Goal: Task Accomplishment & Management: Complete application form

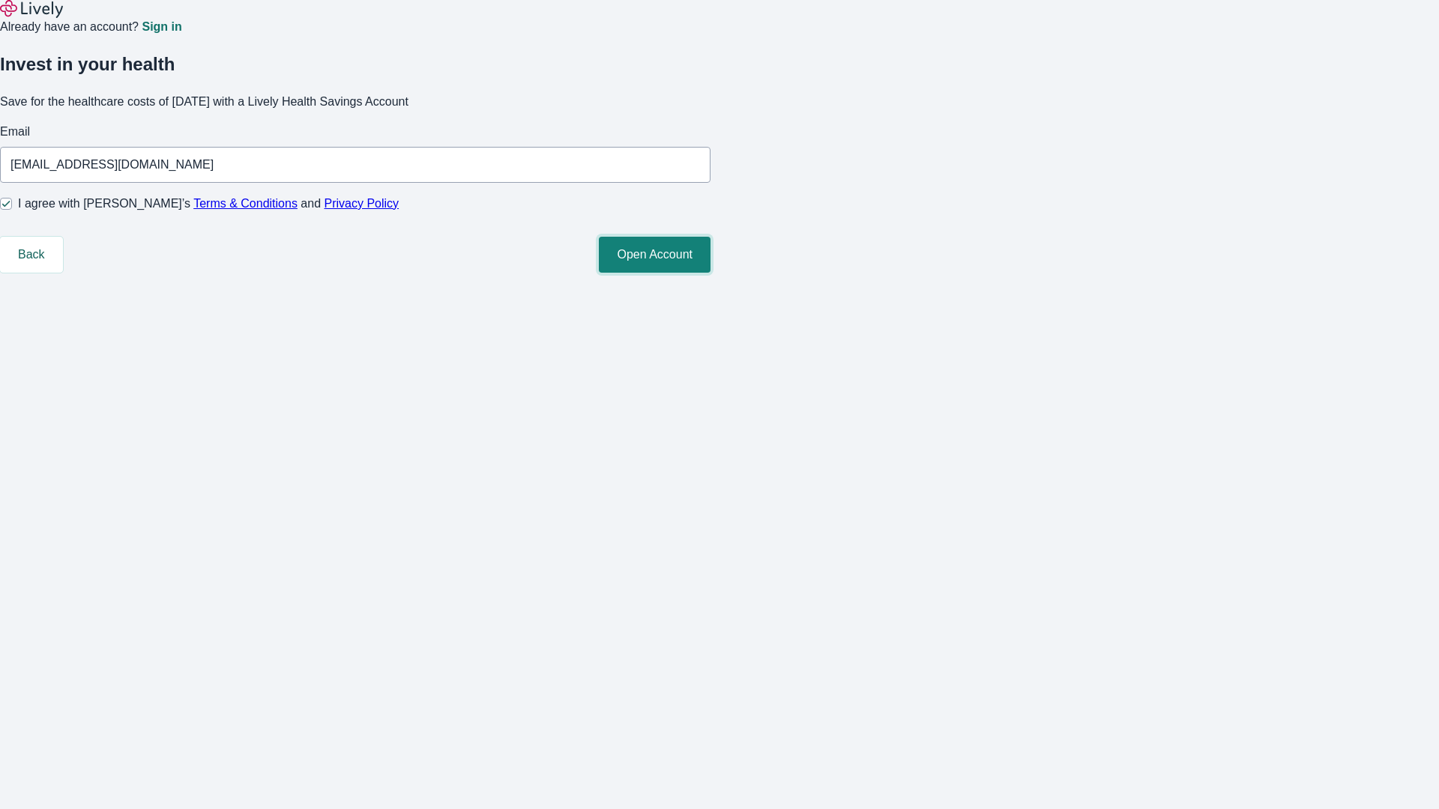
click at [711, 273] on button "Open Account" at bounding box center [655, 255] width 112 height 36
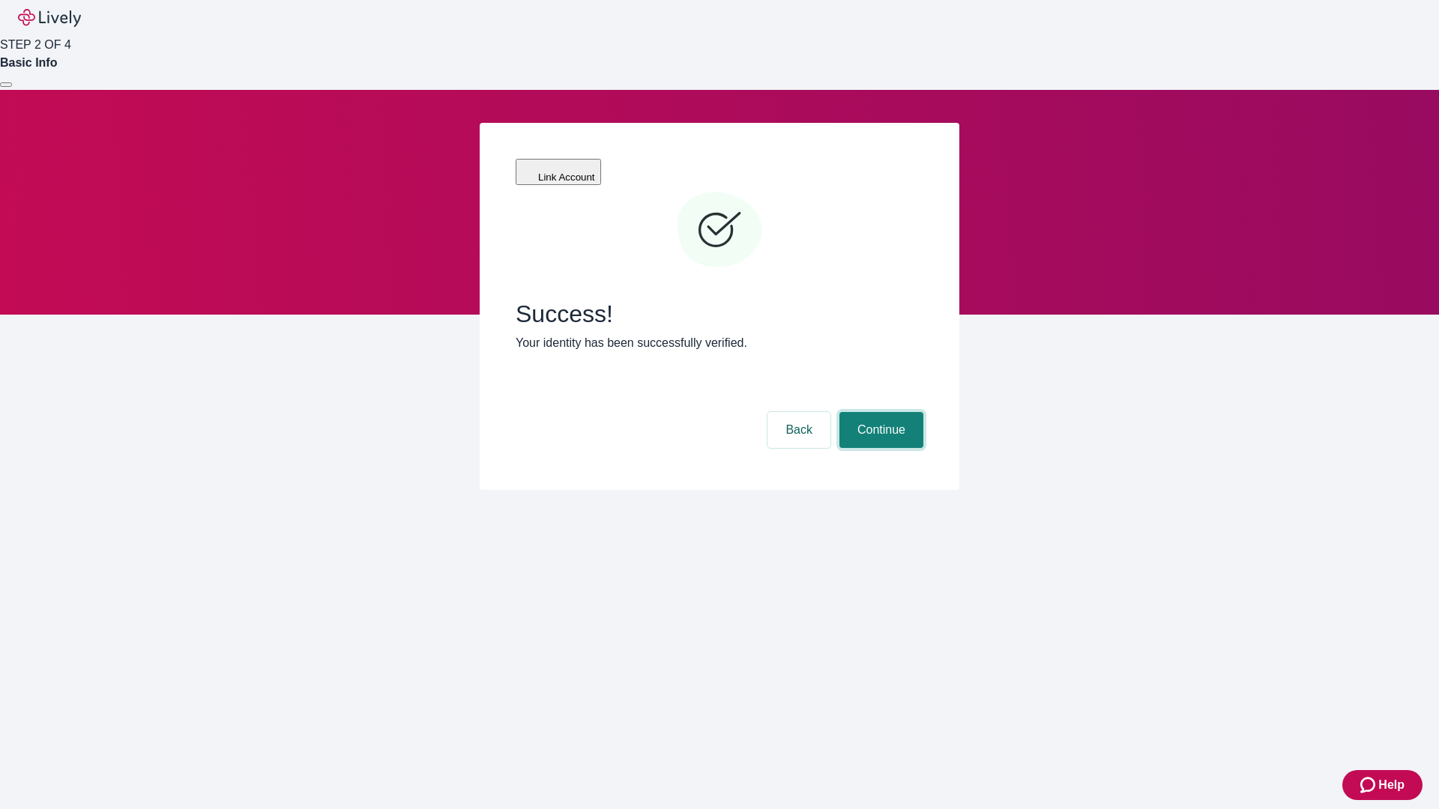
click at [879, 412] on button "Continue" at bounding box center [881, 430] width 84 height 36
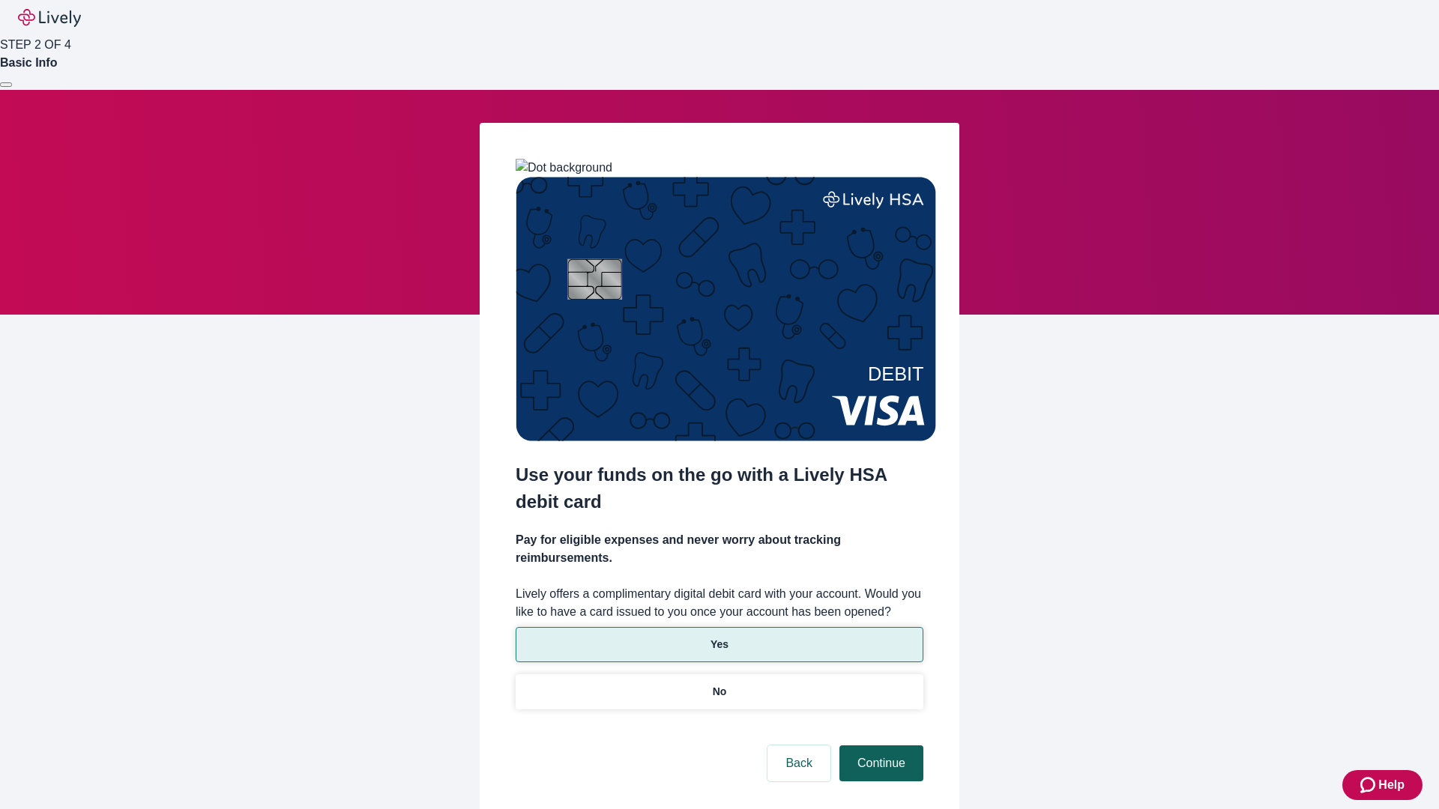
click at [719, 684] on p "No" at bounding box center [720, 692] width 14 height 16
click at [879, 746] on button "Continue" at bounding box center [881, 764] width 84 height 36
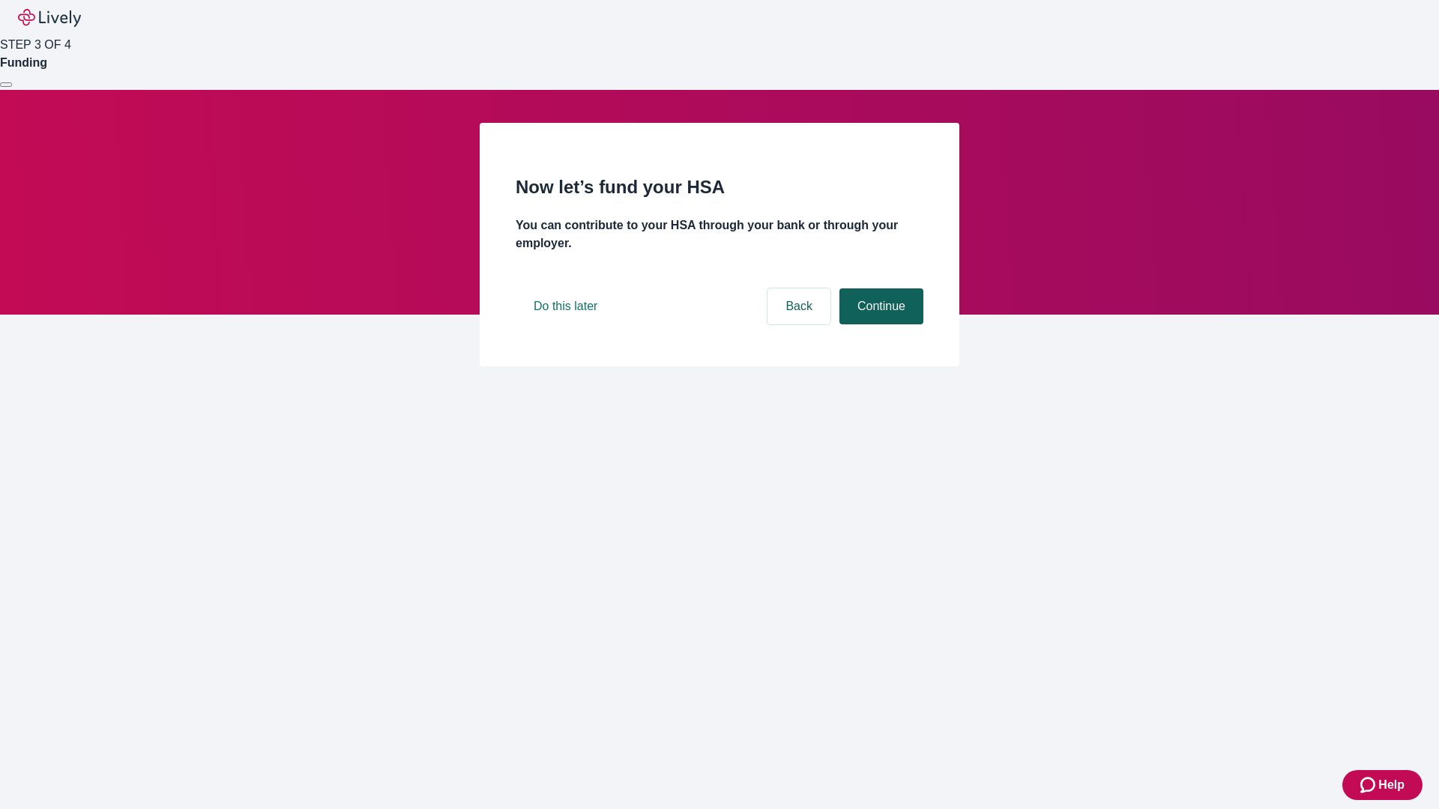
click at [879, 325] on button "Continue" at bounding box center [881, 307] width 84 height 36
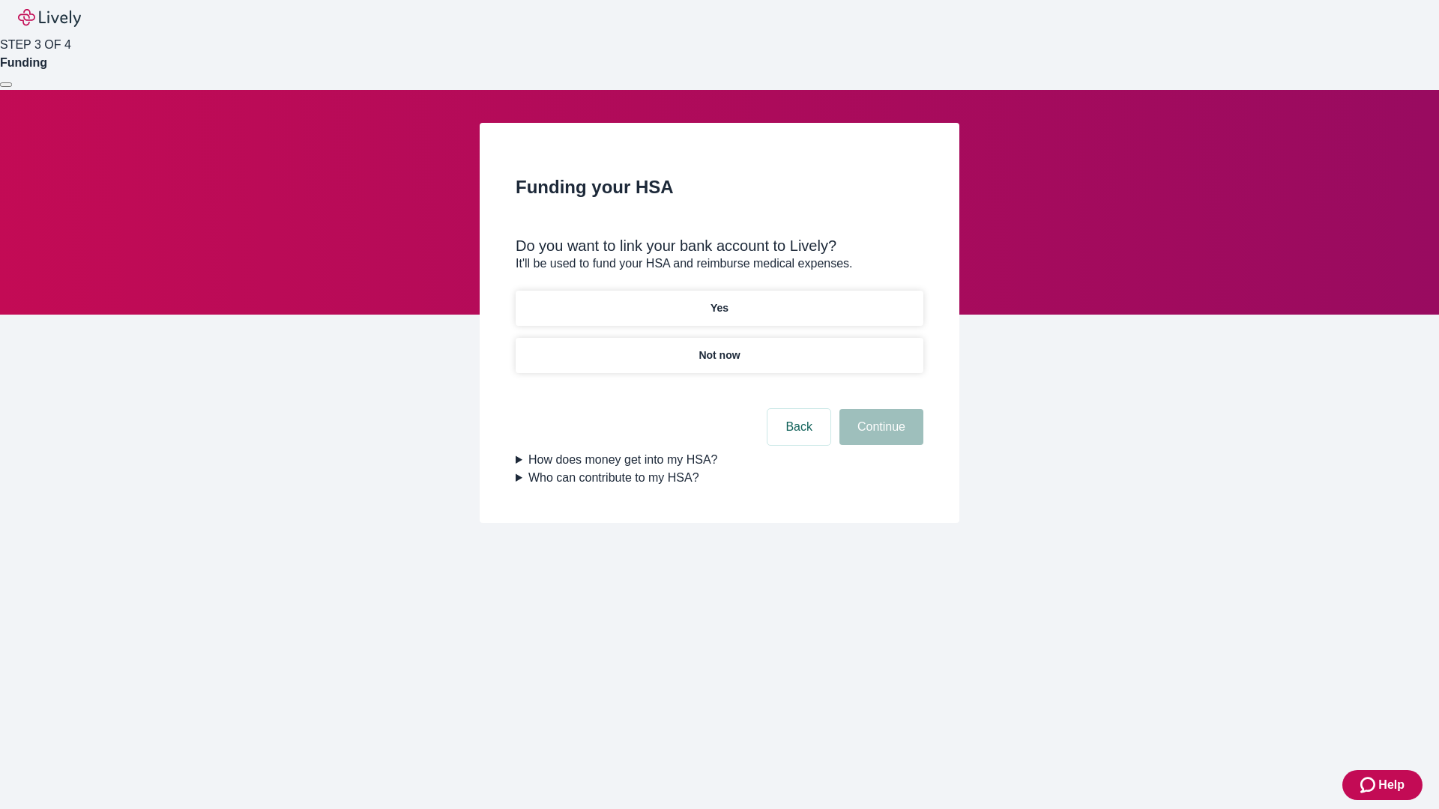
click at [719, 301] on p "Yes" at bounding box center [720, 309] width 18 height 16
click at [879, 409] on button "Continue" at bounding box center [881, 427] width 84 height 36
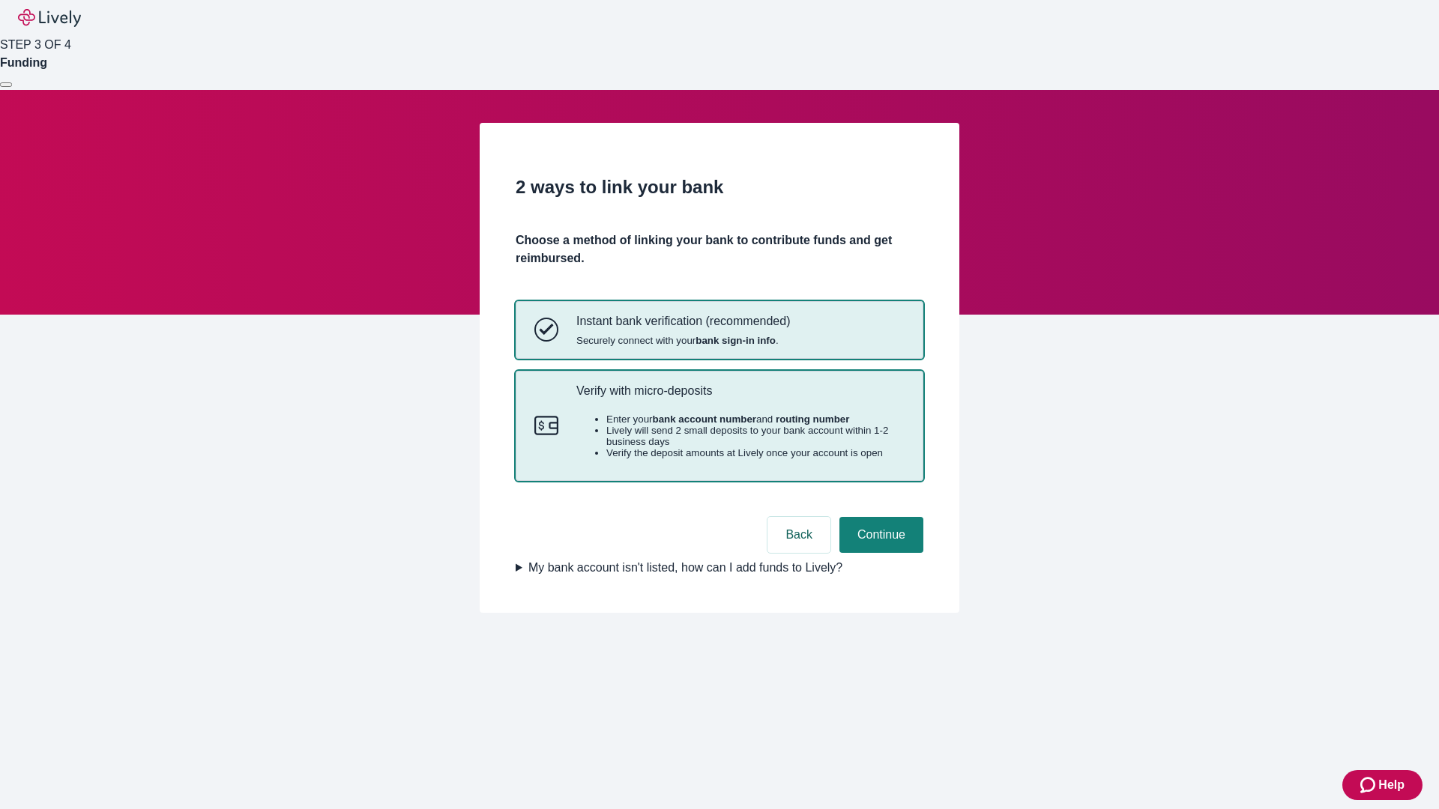
click at [740, 398] on p "Verify with micro-deposits" at bounding box center [740, 391] width 328 height 14
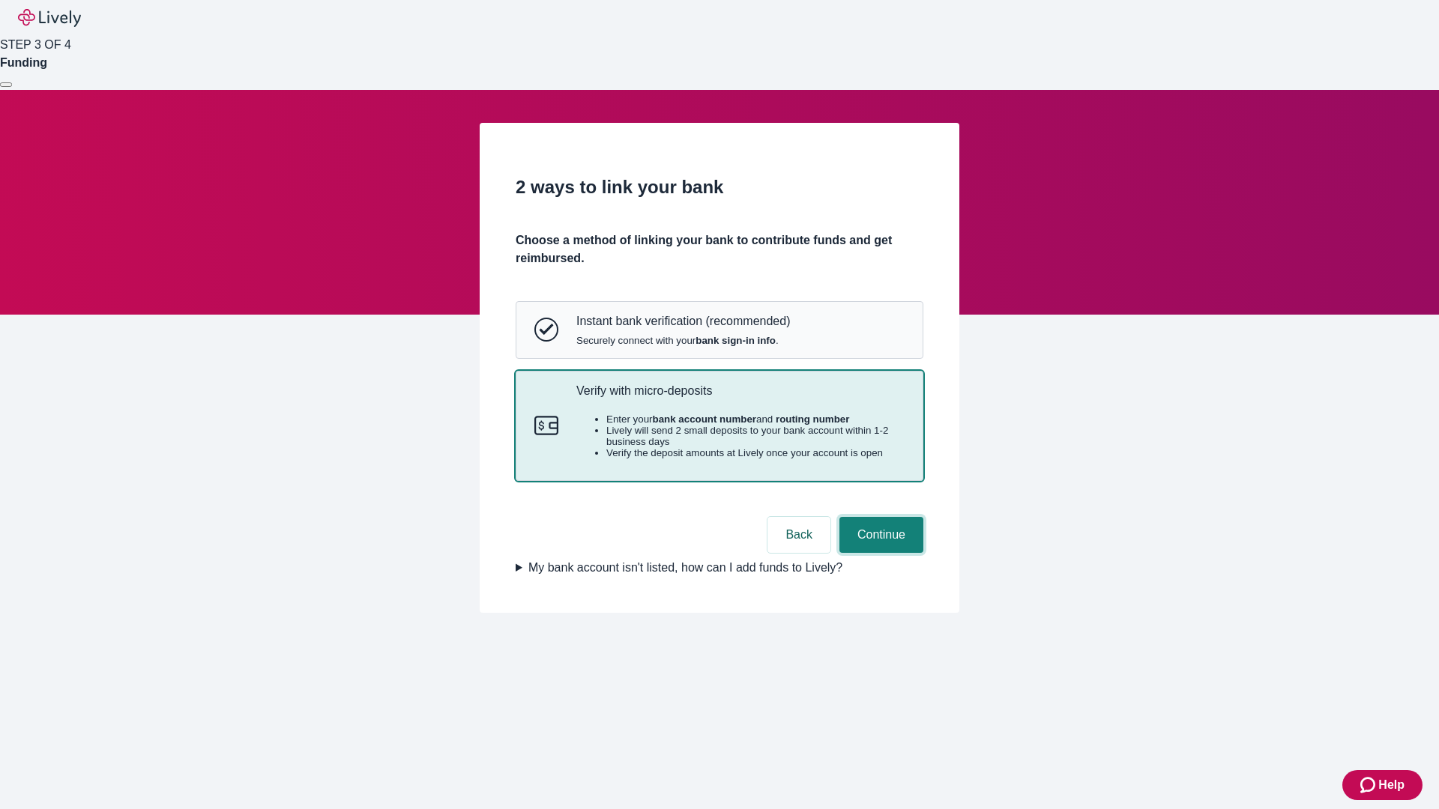
click at [879, 553] on button "Continue" at bounding box center [881, 535] width 84 height 36
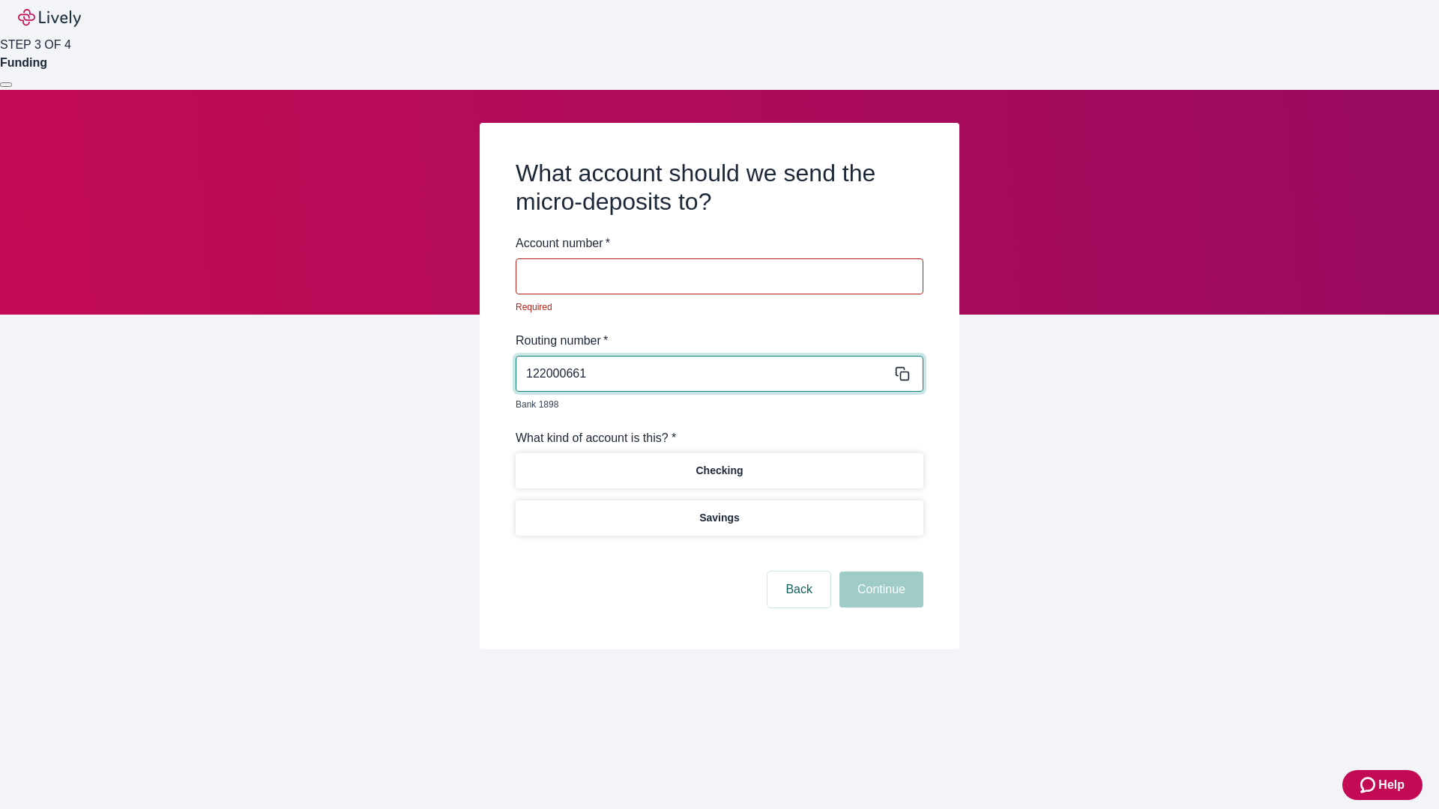
type input "122000661"
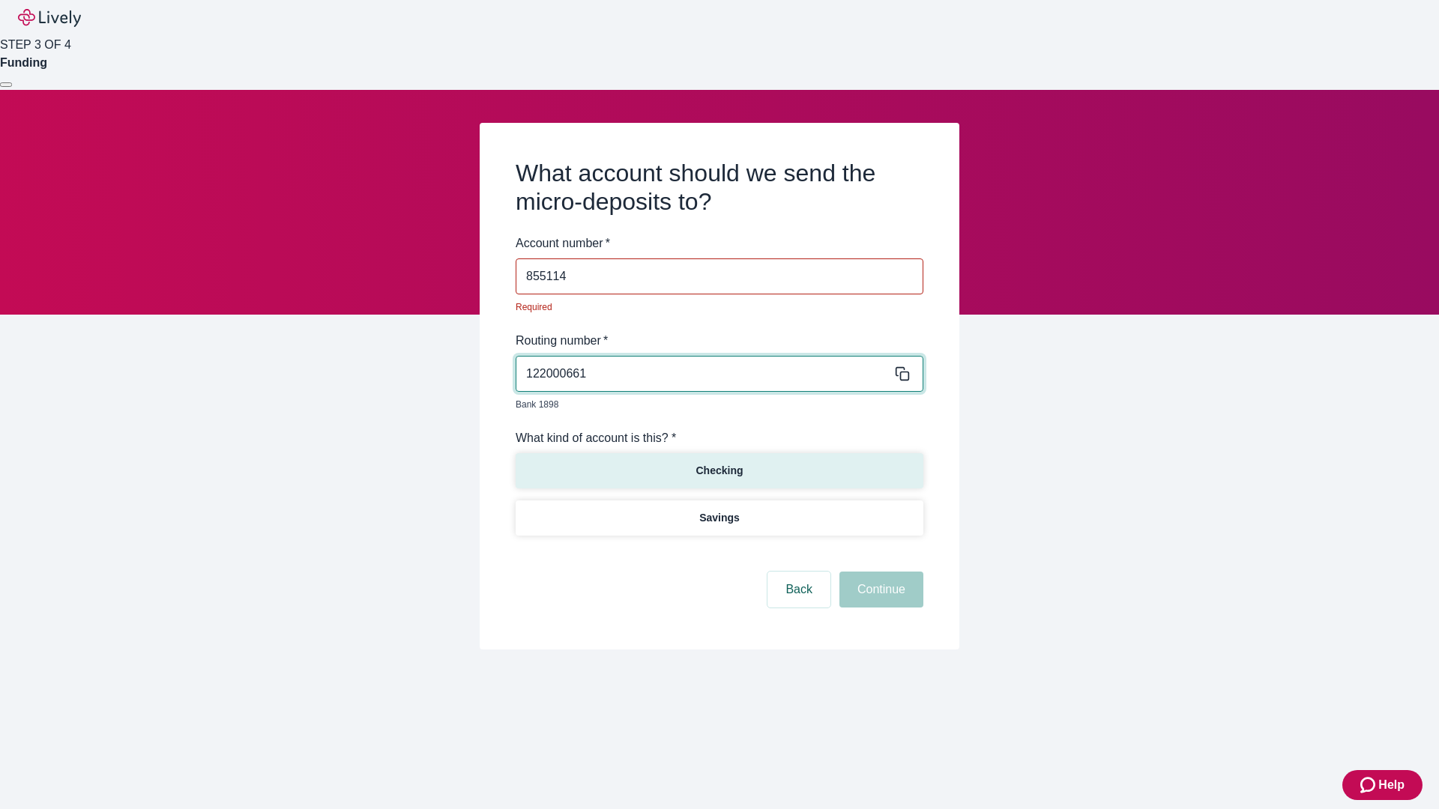
type input "855114"
click at [719, 463] on p "Checking" at bounding box center [719, 471] width 47 height 16
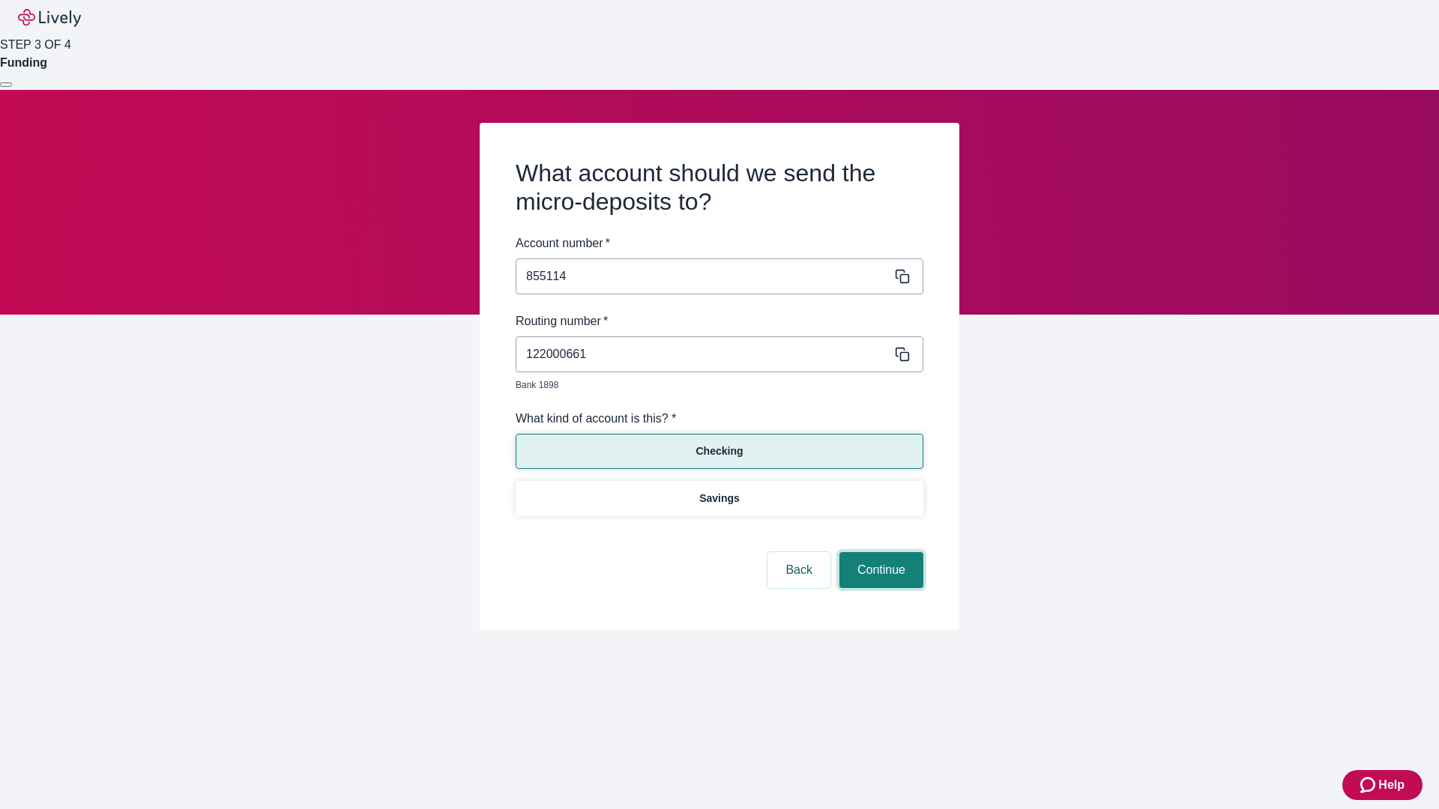
click at [879, 553] on button "Continue" at bounding box center [881, 570] width 84 height 36
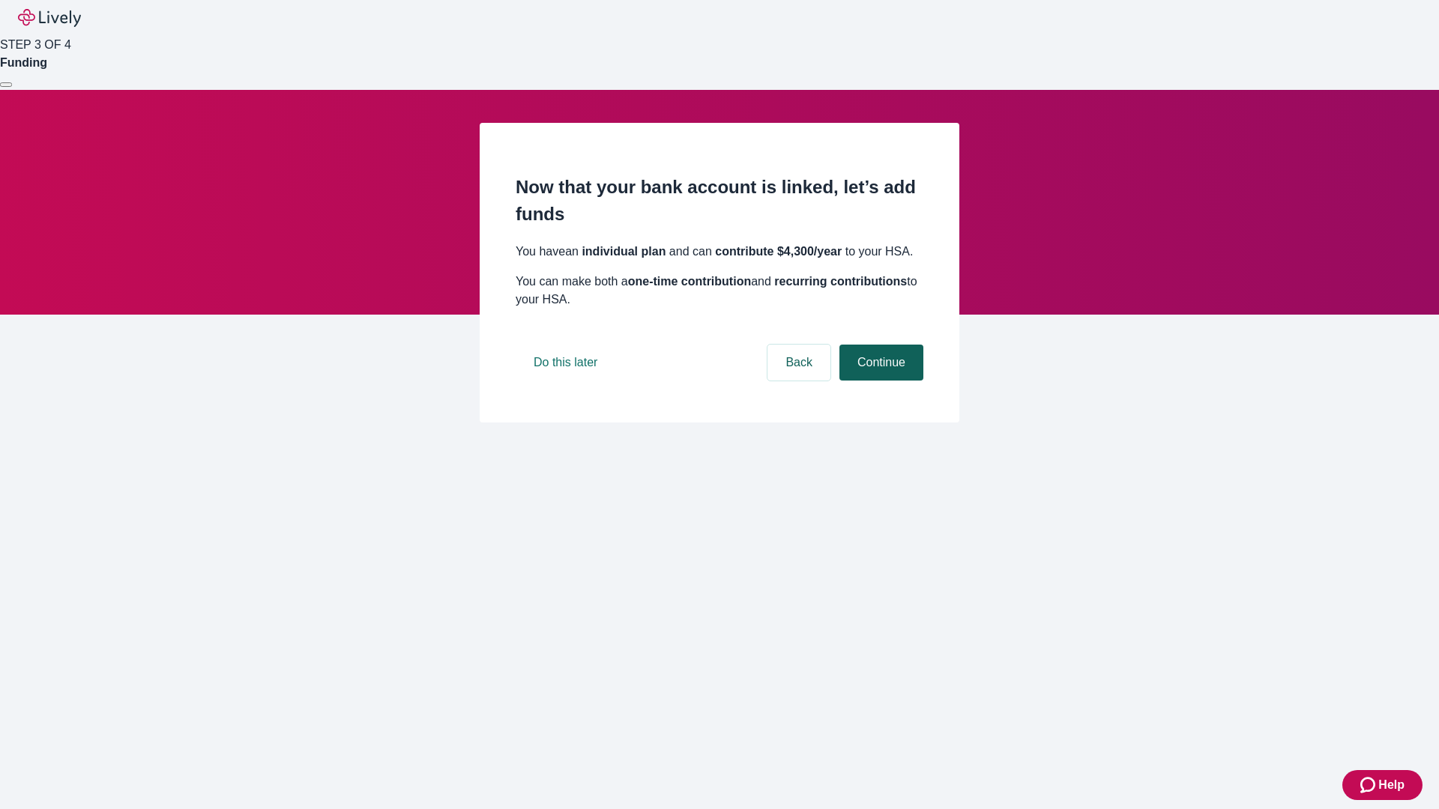
click at [879, 381] on button "Continue" at bounding box center [881, 363] width 84 height 36
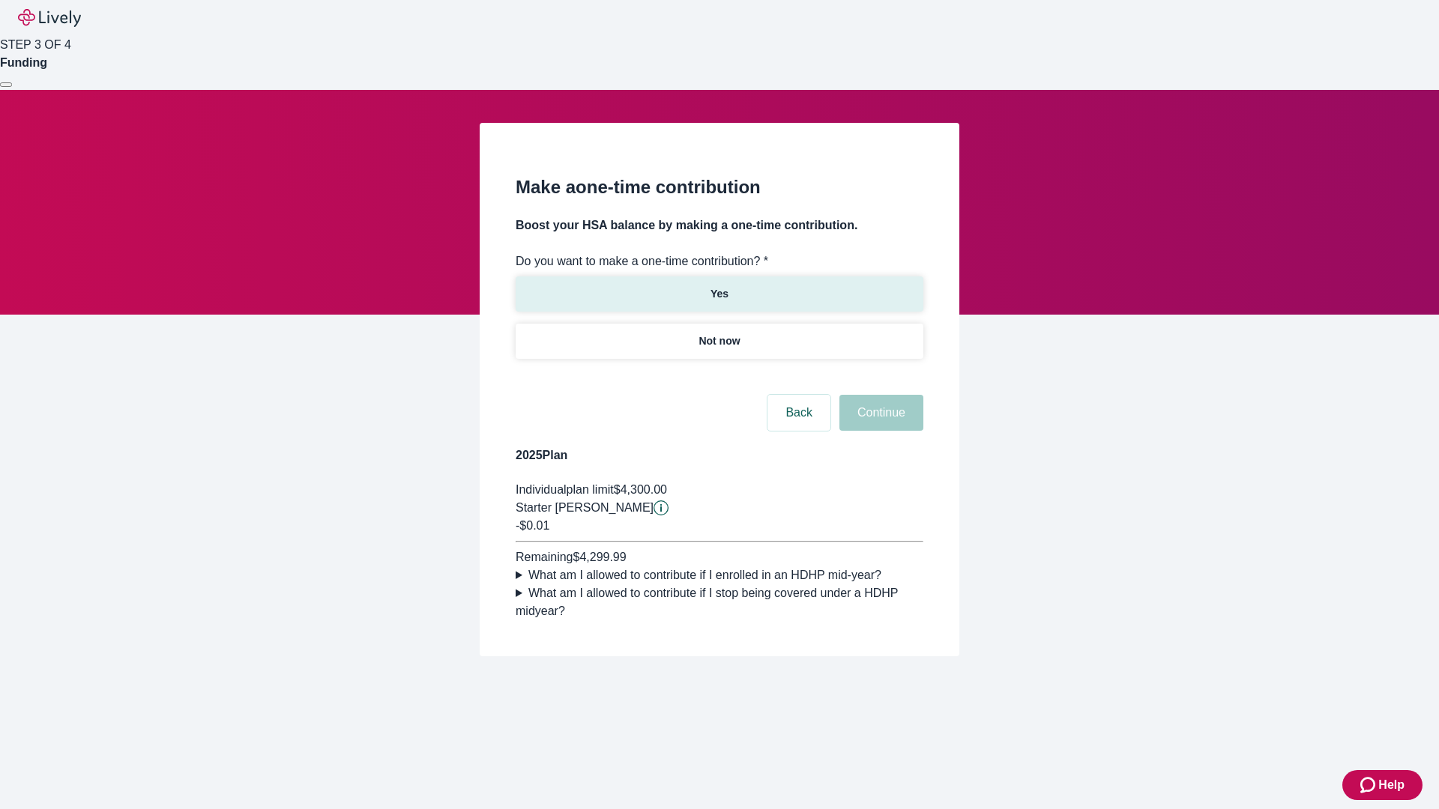
click at [719, 286] on p "Yes" at bounding box center [720, 294] width 18 height 16
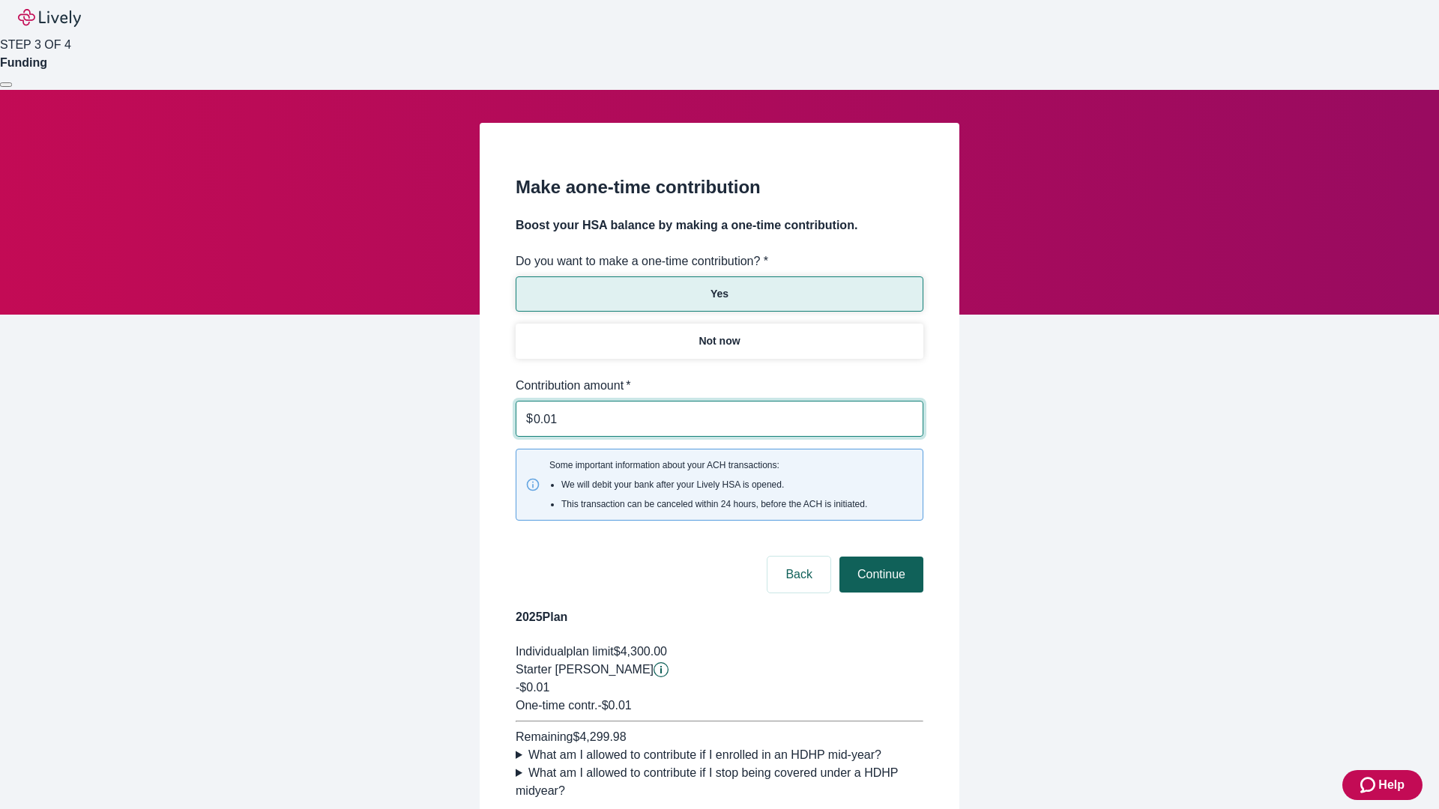
type input "0.01"
click at [879, 557] on button "Continue" at bounding box center [881, 575] width 84 height 36
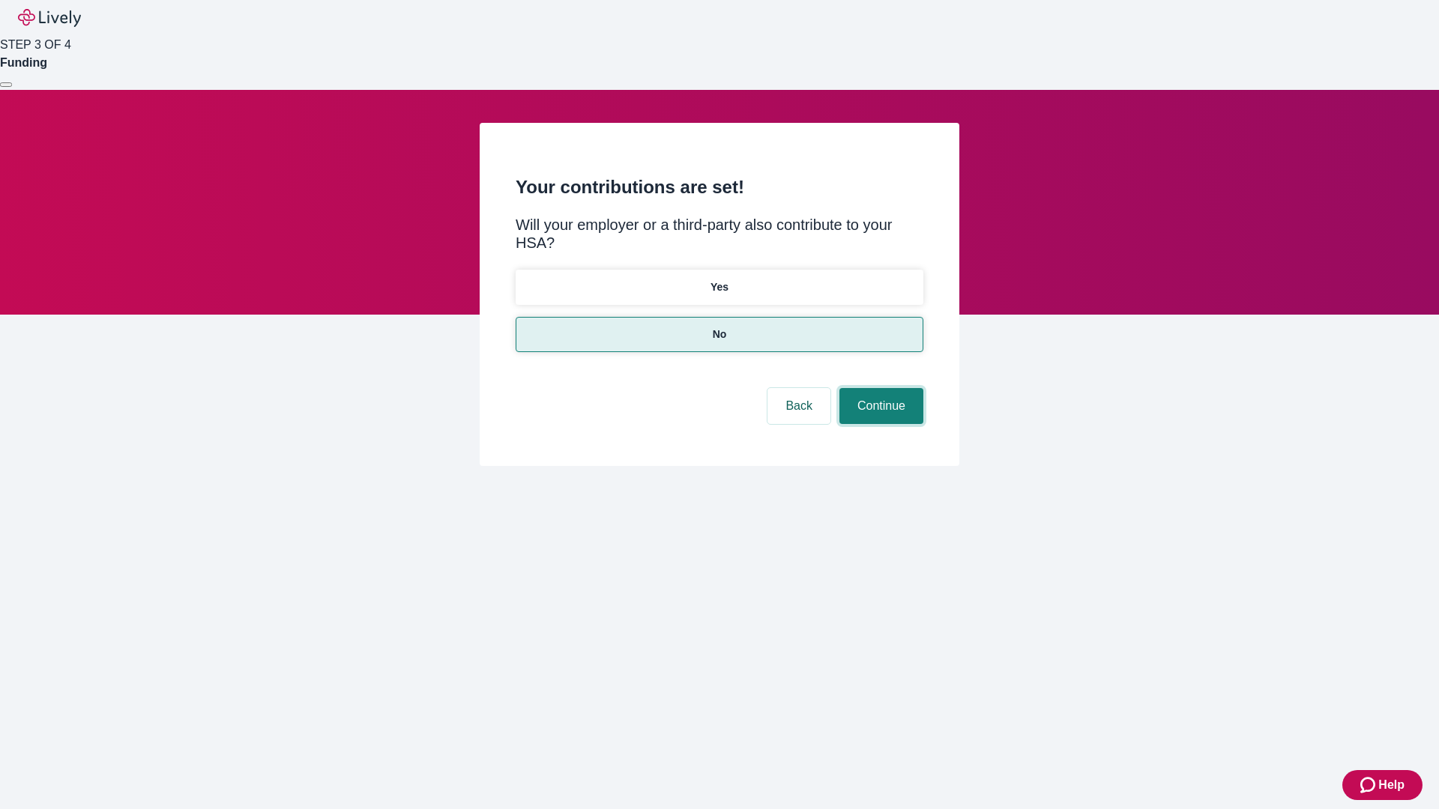
click at [879, 388] on button "Continue" at bounding box center [881, 406] width 84 height 36
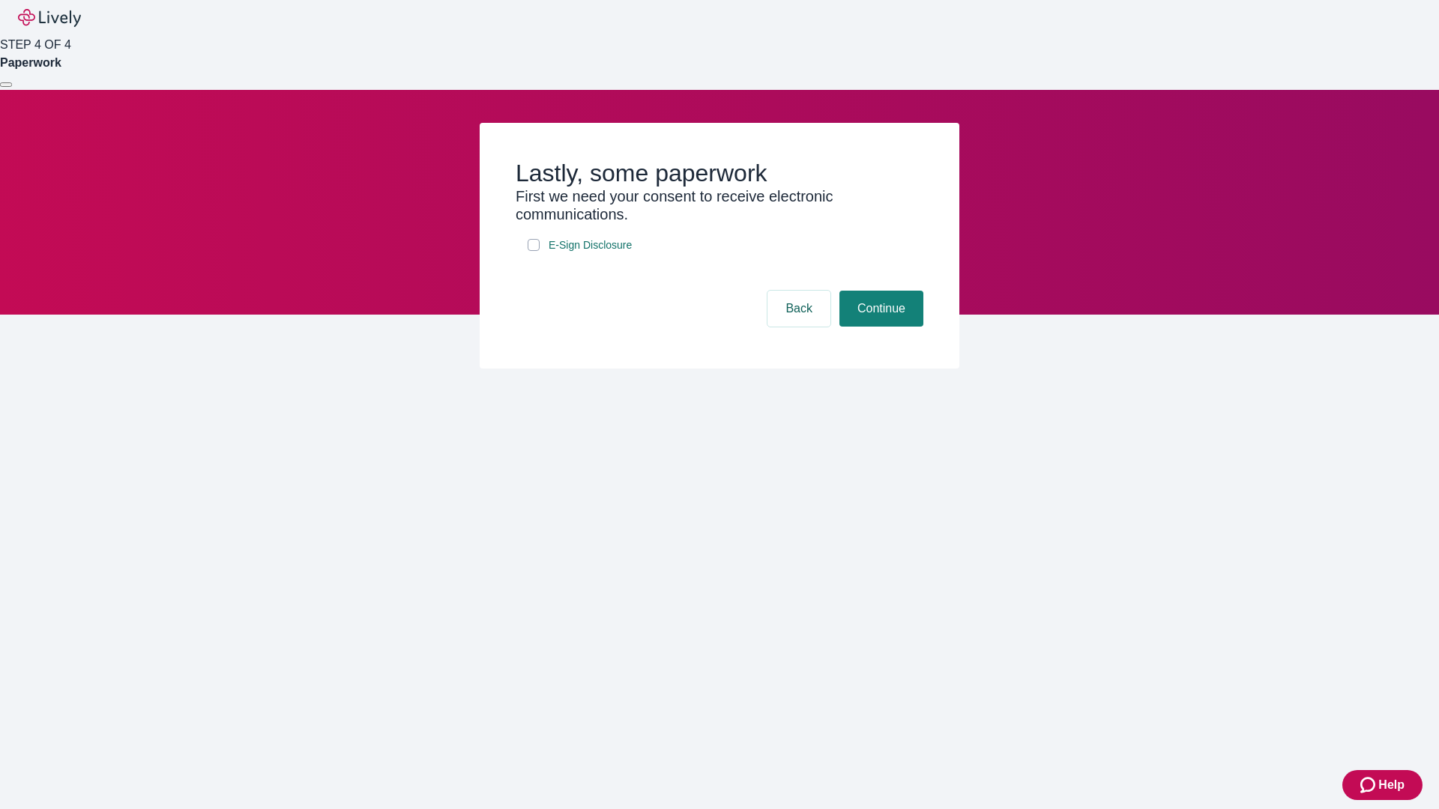
click at [534, 251] on input "E-Sign Disclosure" at bounding box center [534, 245] width 12 height 12
checkbox input "true"
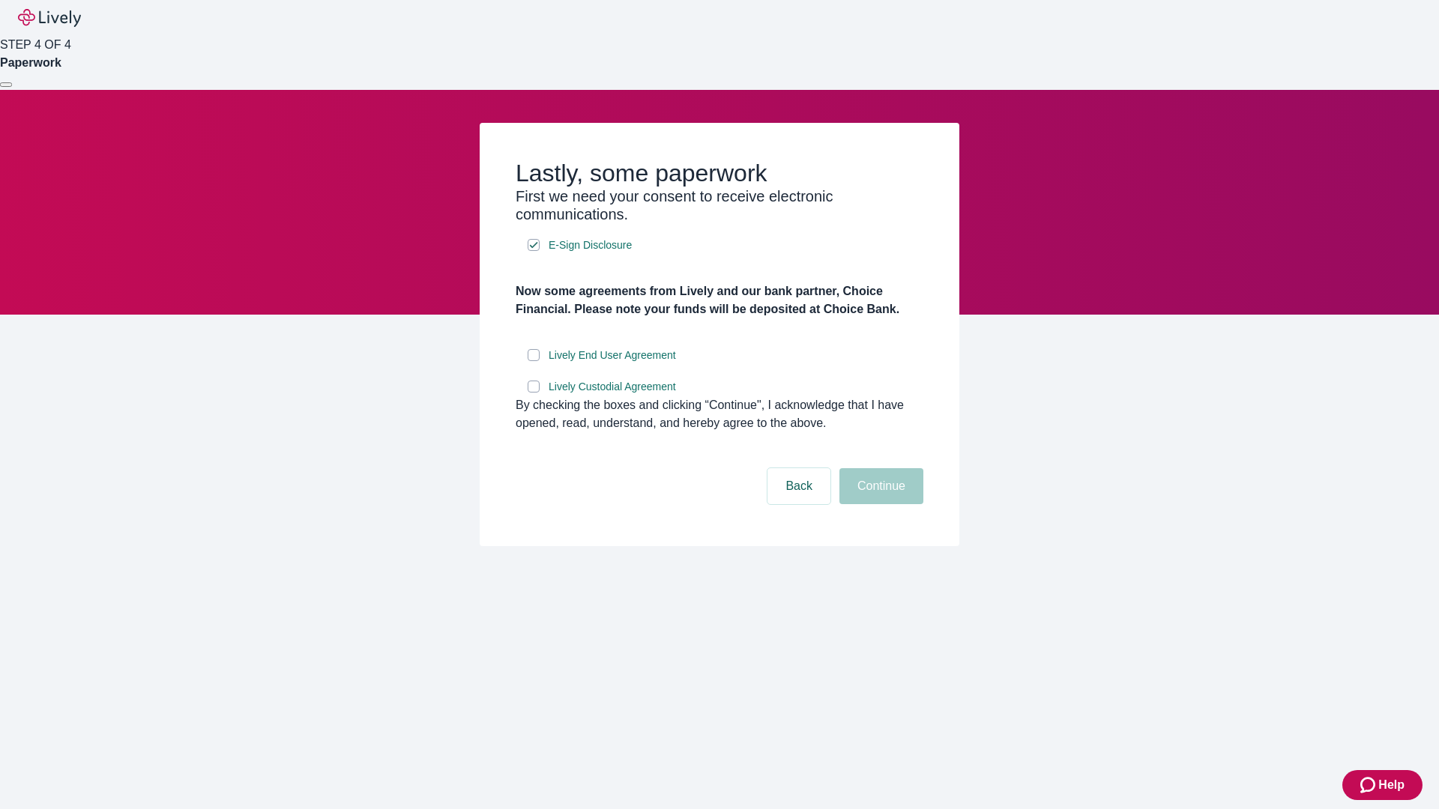
click at [534, 361] on input "Lively End User Agreement" at bounding box center [534, 355] width 12 height 12
checkbox input "true"
click at [534, 393] on input "Lively Custodial Agreement" at bounding box center [534, 387] width 12 height 12
checkbox input "true"
click at [879, 504] on button "Continue" at bounding box center [881, 486] width 84 height 36
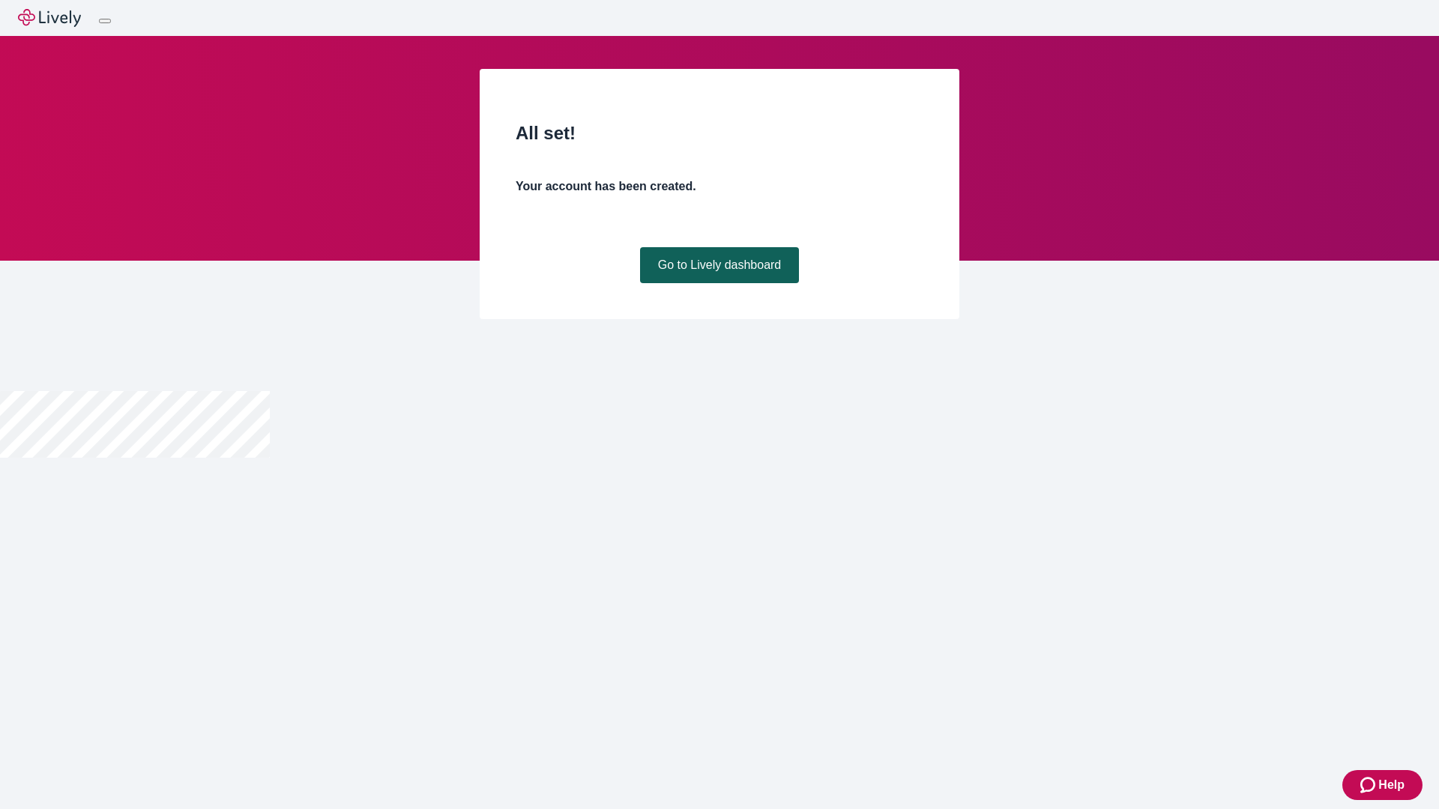
click at [719, 283] on link "Go to Lively dashboard" at bounding box center [720, 265] width 160 height 36
